Goal: Check status: Check status

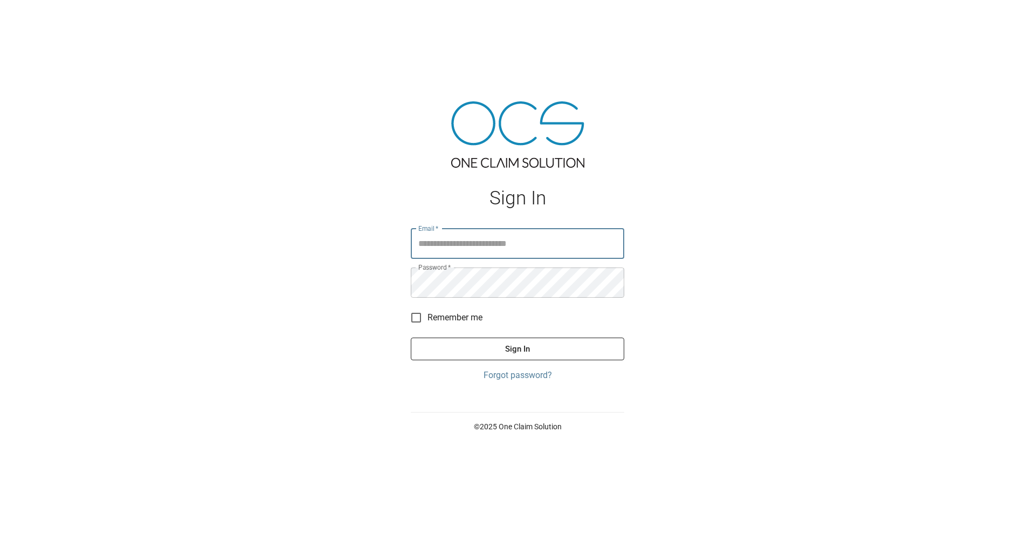
type input "**********"
click at [513, 349] on button "Sign In" at bounding box center [517, 348] width 213 height 23
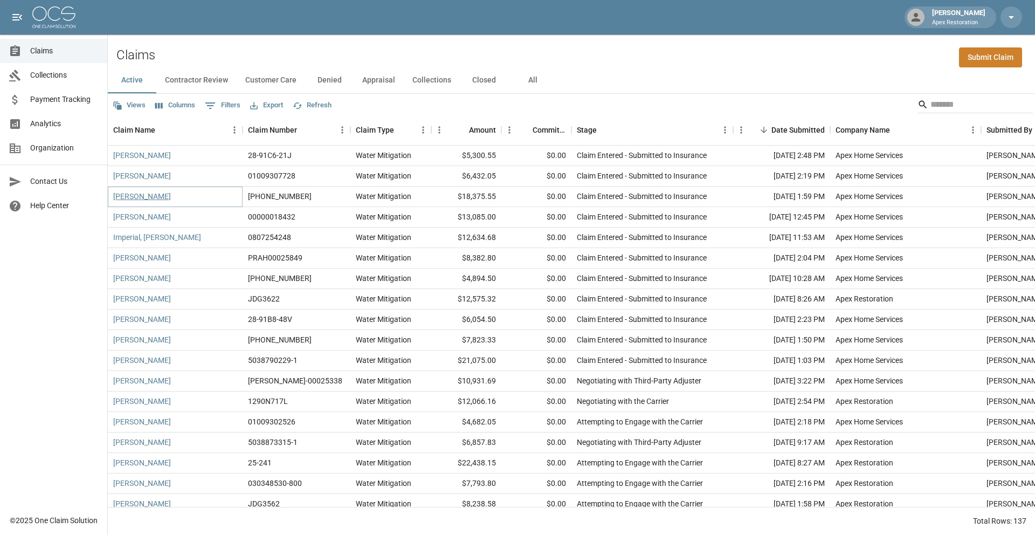
click at [137, 199] on link "[PERSON_NAME]" at bounding box center [142, 196] width 58 height 11
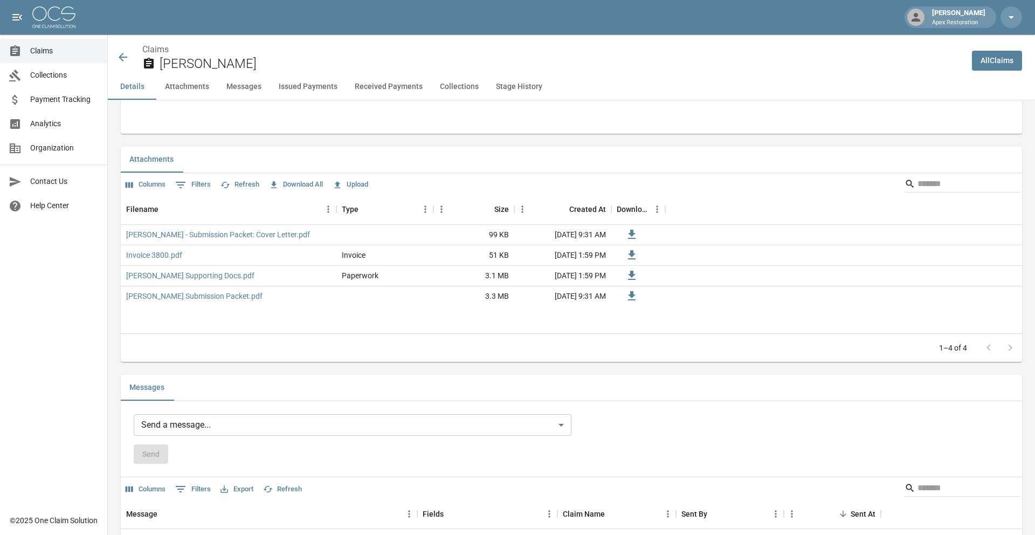
scroll to position [618, 0]
click at [206, 292] on link "Sarro, Tina Submission Packet.pdf" at bounding box center [194, 292] width 136 height 11
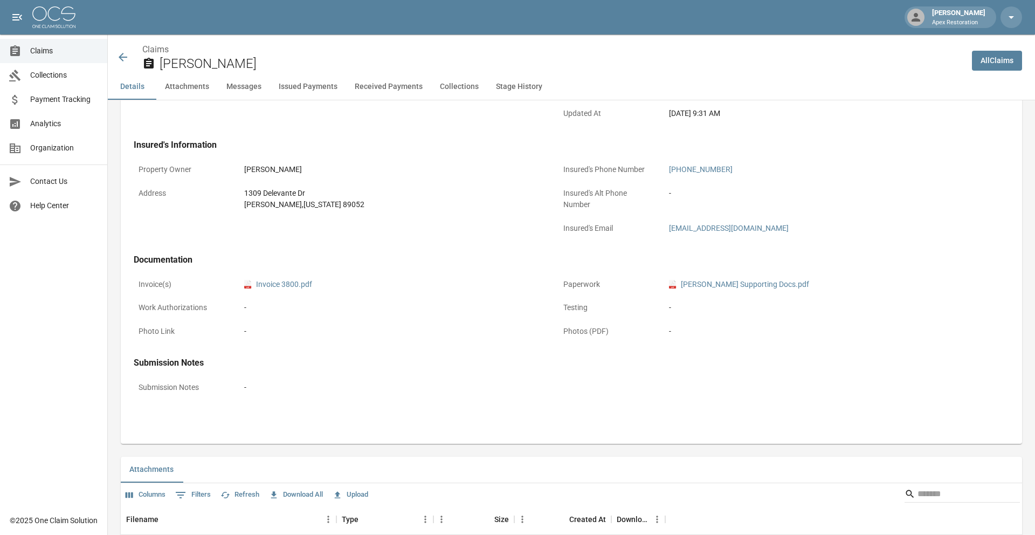
scroll to position [257, 0]
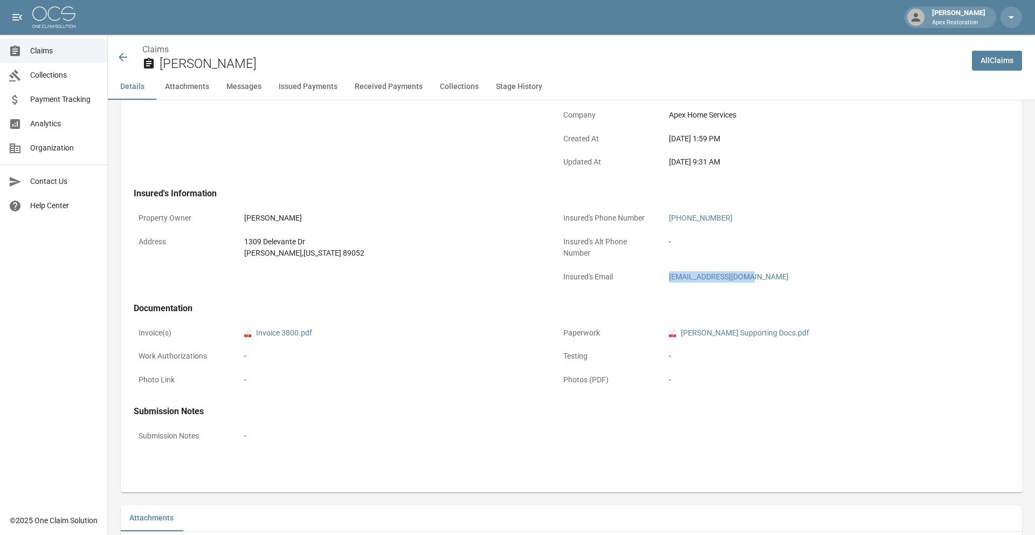
drag, startPoint x: 667, startPoint y: 276, endPoint x: 746, endPoint y: 284, distance: 79.1
click at [746, 284] on div "tinamsarro@gmail.com" at bounding box center [817, 276] width 306 height 21
click at [120, 58] on icon at bounding box center [123, 57] width 9 height 9
